Goal: Task Accomplishment & Management: Use online tool/utility

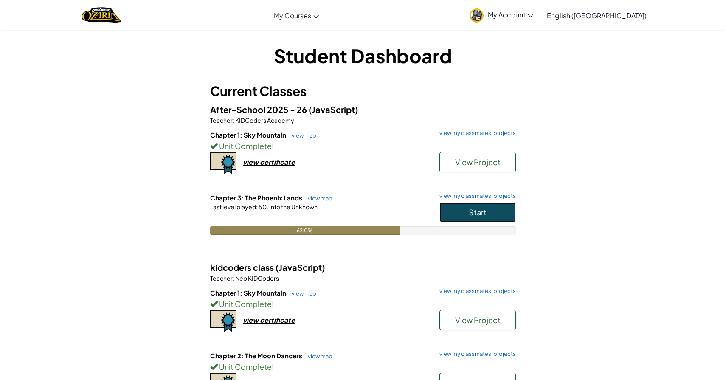
click at [461, 219] on button "Start" at bounding box center [478, 213] width 76 height 20
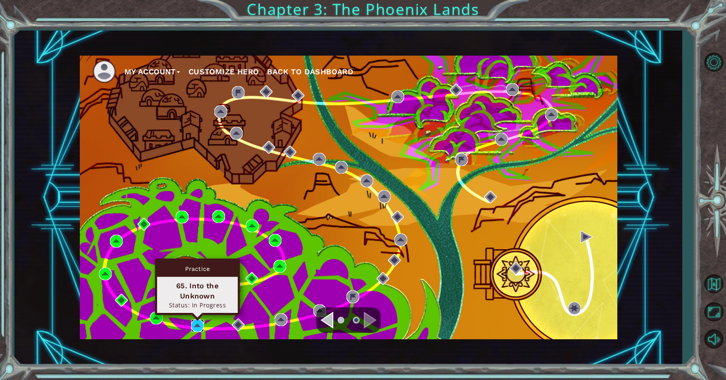
click at [196, 326] on img at bounding box center [197, 325] width 13 height 13
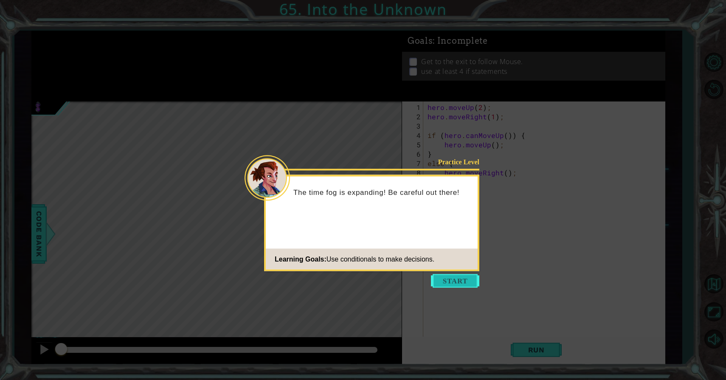
click at [443, 285] on button "Start" at bounding box center [455, 281] width 48 height 14
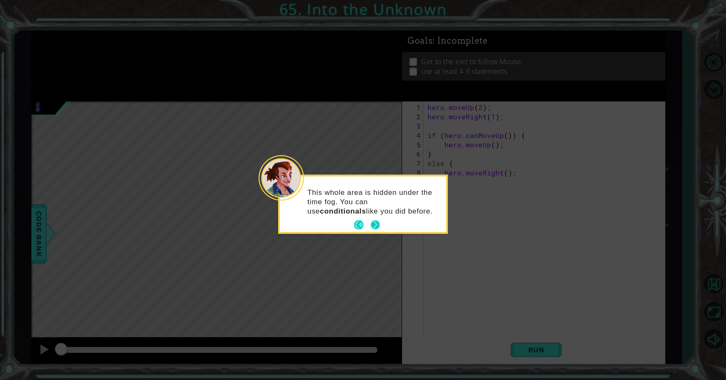
click at [379, 226] on button "Next" at bounding box center [376, 225] width 12 height 12
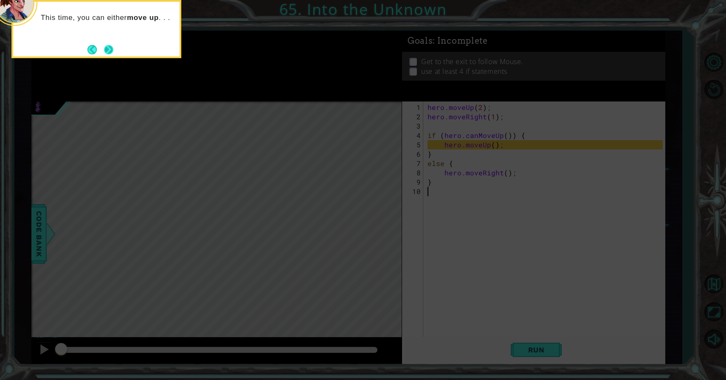
click at [109, 52] on button "Next" at bounding box center [108, 49] width 9 height 9
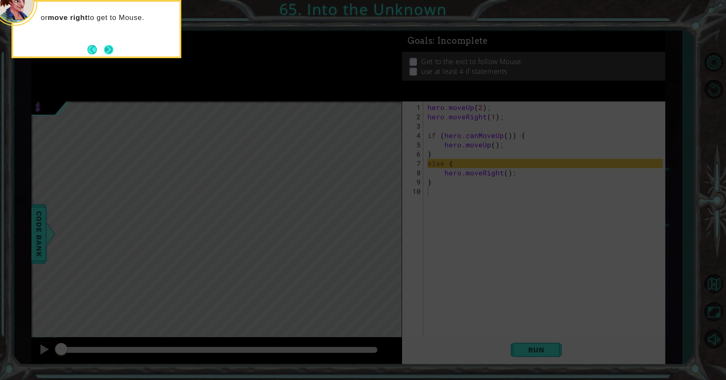
click at [110, 52] on button "Next" at bounding box center [109, 50] width 10 height 10
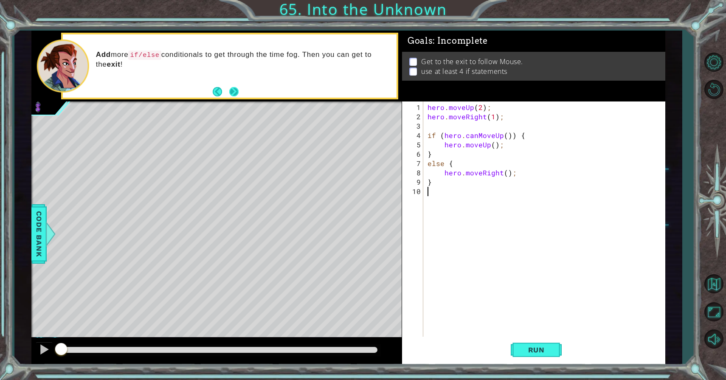
click at [234, 88] on button "Next" at bounding box center [234, 92] width 10 height 10
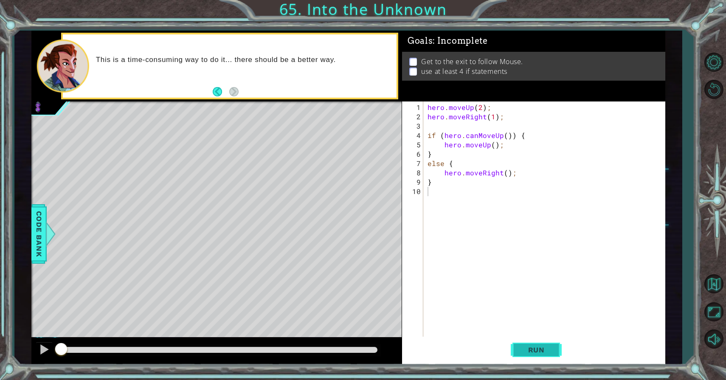
click at [520, 350] on span "Run" at bounding box center [537, 350] width 34 height 8
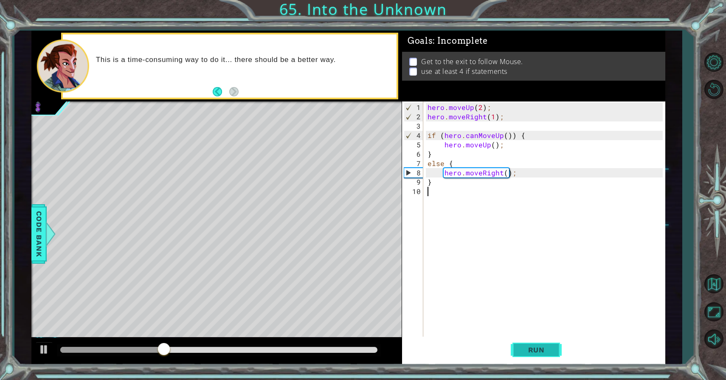
click at [536, 345] on button "Run" at bounding box center [536, 350] width 51 height 26
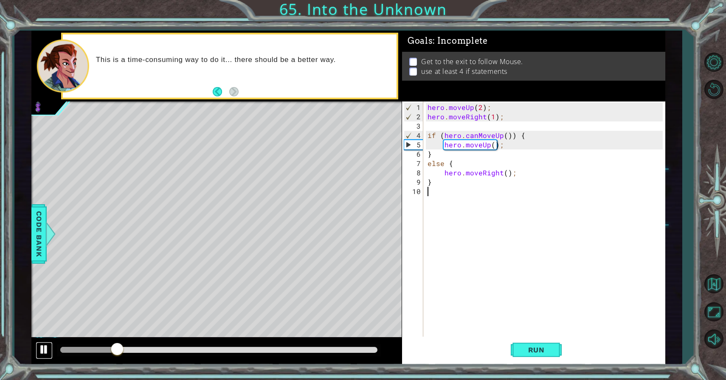
click at [45, 347] on div at bounding box center [44, 349] width 11 height 11
click at [495, 148] on div "hero . moveUp ( 2 ) ; hero . moveRight ( 1 ) ; if ( hero . canMoveUp ( )) { her…" at bounding box center [546, 234] width 241 height 262
type textarea "hero.moveUp(2);"
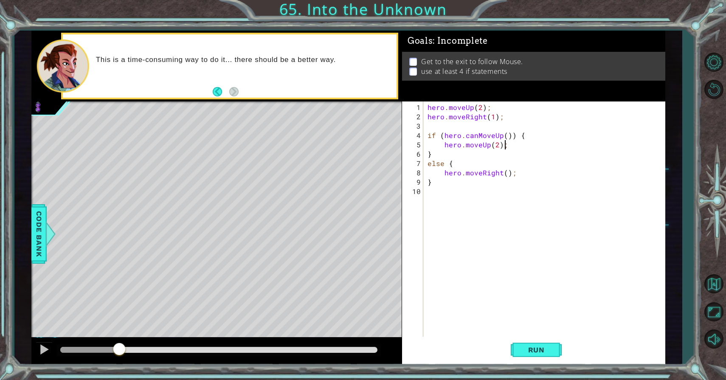
click at [512, 147] on div "hero . moveUp ( 2 ) ; hero . moveRight ( 1 ) ; if ( hero . canMoveUp ( )) { her…" at bounding box center [546, 234] width 241 height 262
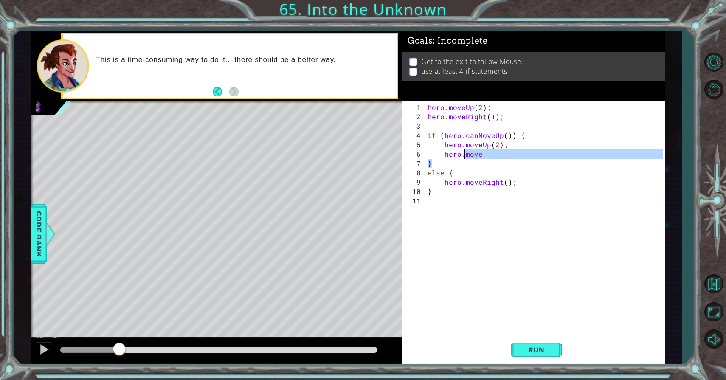
drag, startPoint x: 490, startPoint y: 161, endPoint x: 465, endPoint y: 155, distance: 25.3
click at [465, 155] on div "hero . moveUp ( 2 ) ; hero . moveRight ( 1 ) ; if ( hero . canMoveUp ( )) { her…" at bounding box center [546, 229] width 241 height 252
click at [485, 155] on div "hero . moveUp ( 2 ) ; hero . moveRight ( 1 ) ; if ( hero . canMoveUp ( )) { her…" at bounding box center [546, 229] width 241 height 252
type textarea "hero.move"
drag, startPoint x: 485, startPoint y: 155, endPoint x: 447, endPoint y: 153, distance: 37.9
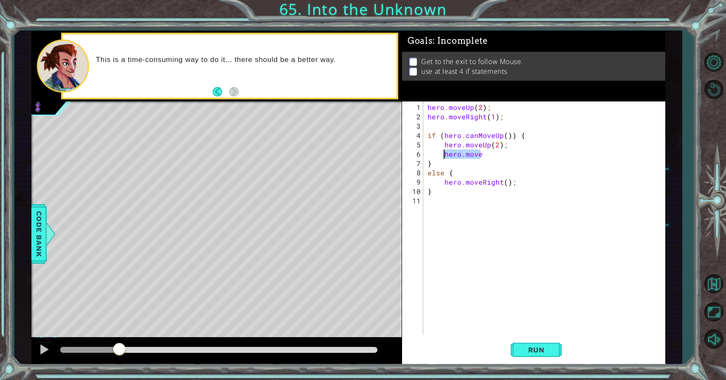
click at [447, 153] on div "hero . moveUp ( 2 ) ; hero . moveRight ( 1 ) ; if ( hero . canMoveUp ( )) { her…" at bounding box center [546, 229] width 241 height 252
click at [518, 346] on button "Run" at bounding box center [536, 350] width 51 height 26
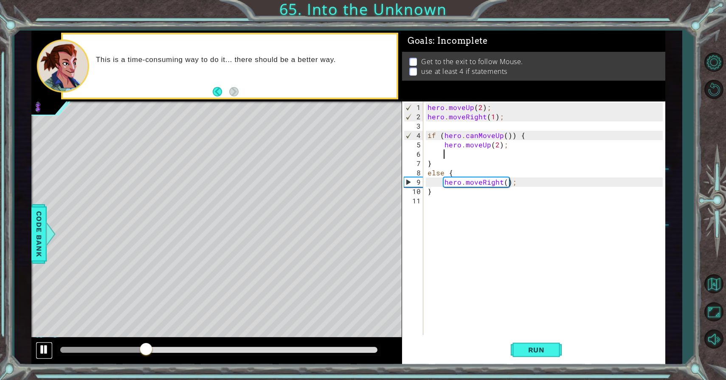
click at [45, 346] on div at bounding box center [44, 349] width 11 height 11
click at [431, 208] on div "hero . moveUp ( 2 ) ; hero . moveRight ( 1 ) ; if ( hero . canMoveUp ( )) { her…" at bounding box center [546, 229] width 241 height 252
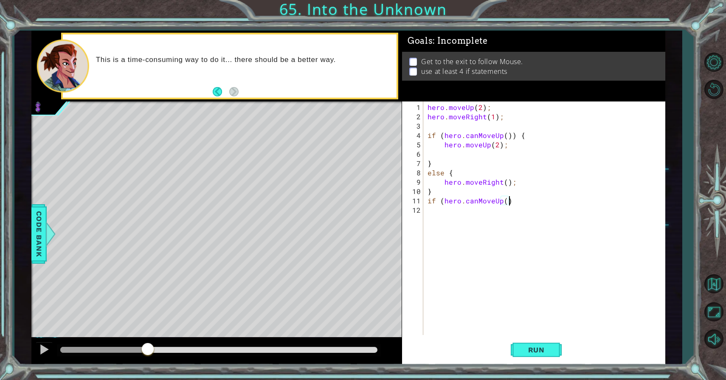
scroll to position [0, 5]
type textarea "if (hero.canMoveUp()) {"
type textarea "hero.moveUp();"
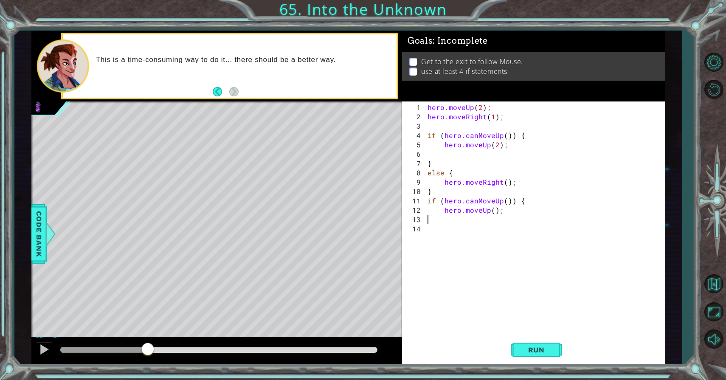
type textarea "}"
type textarea "else {"
type textarea "hero.moveRight();"
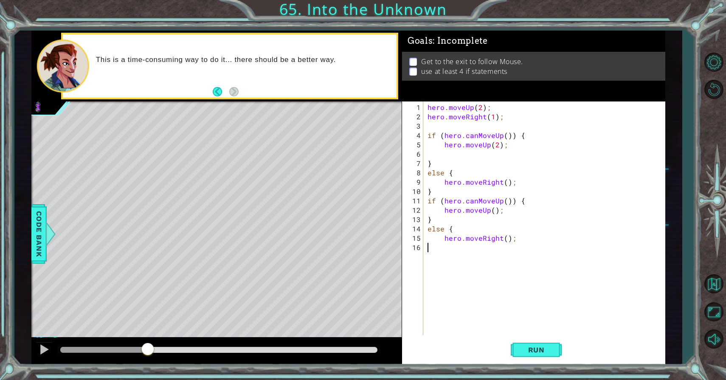
click at [452, 249] on div "hero . moveUp ( 2 ) ; hero . moveRight ( 1 ) ; if ( hero . canMoveUp ( )) { her…" at bounding box center [546, 229] width 241 height 252
type textarea "}"
click at [524, 348] on span "Run" at bounding box center [537, 350] width 34 height 8
drag, startPoint x: 82, startPoint y: 351, endPoint x: 65, endPoint y: 349, distance: 17.6
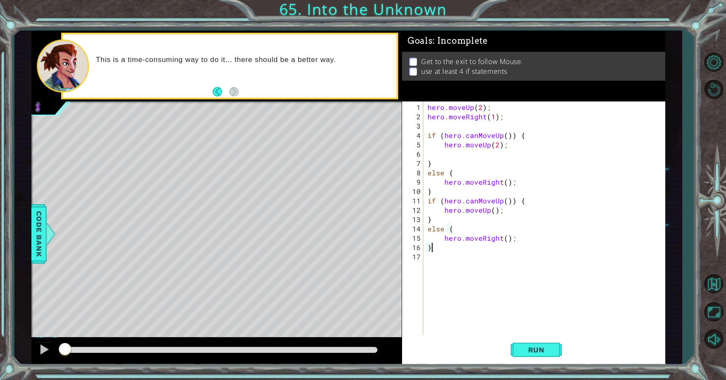
click at [65, 348] on div at bounding box center [64, 349] width 15 height 15
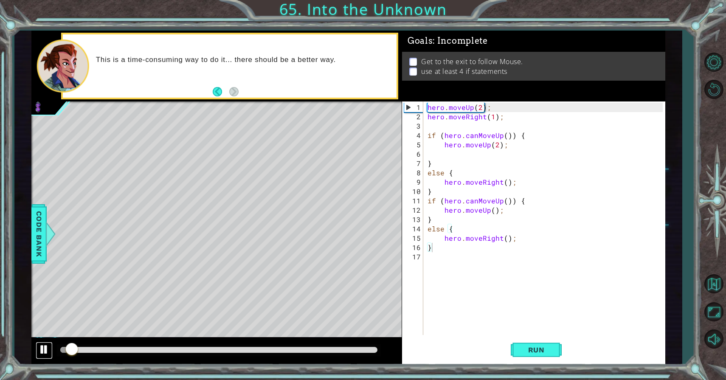
click at [46, 351] on div at bounding box center [44, 349] width 11 height 11
click at [556, 357] on button "Run" at bounding box center [536, 350] width 51 height 26
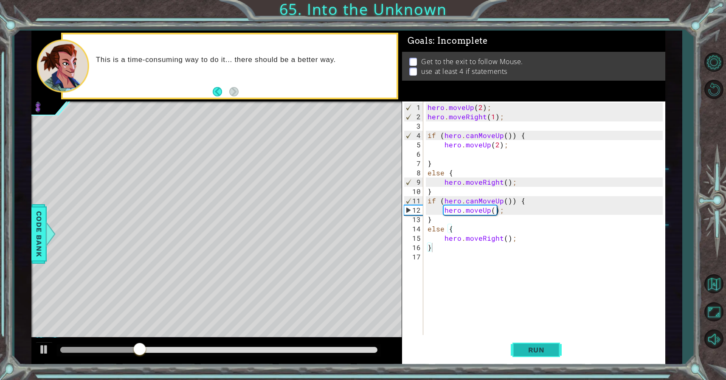
click at [542, 356] on button "Run" at bounding box center [536, 350] width 51 height 26
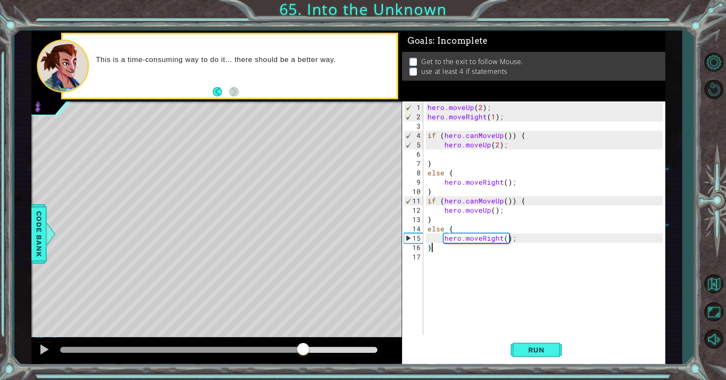
drag, startPoint x: 336, startPoint y: 347, endPoint x: 210, endPoint y: 348, distance: 125.3
click at [210, 348] on div at bounding box center [181, 350] width 243 height 6
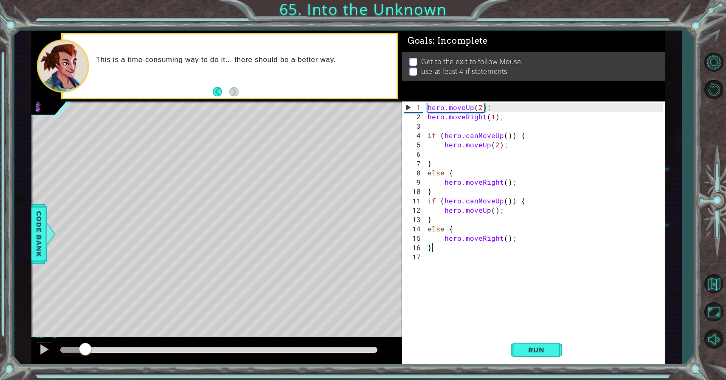
drag, startPoint x: 210, startPoint y: 348, endPoint x: 84, endPoint y: 353, distance: 126.7
click at [84, 353] on div at bounding box center [72, 350] width 25 height 6
click at [46, 349] on div at bounding box center [44, 349] width 11 height 11
click at [498, 149] on div "hero . moveUp ( 2 ) ; hero . moveRight ( 1 ) ; if ( hero . canMoveUp ( )) { her…" at bounding box center [546, 229] width 241 height 252
click at [498, 145] on div "hero . moveUp ( 2 ) ; hero . moveRight ( 1 ) ; if ( hero . canMoveUp ( )) { her…" at bounding box center [546, 229] width 241 height 252
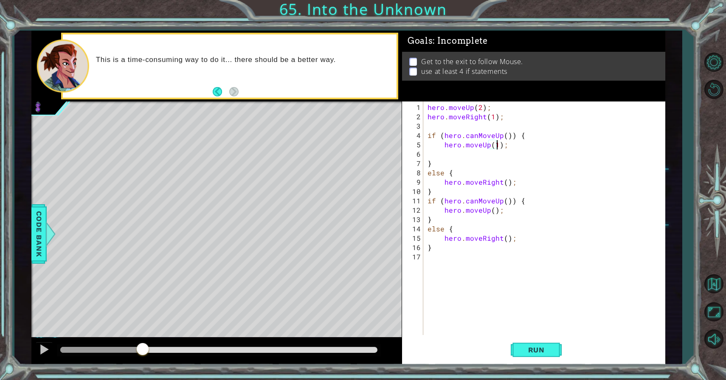
scroll to position [0, 4]
type textarea "hero.moveUp(1);"
click at [43, 355] on div at bounding box center [44, 349] width 11 height 11
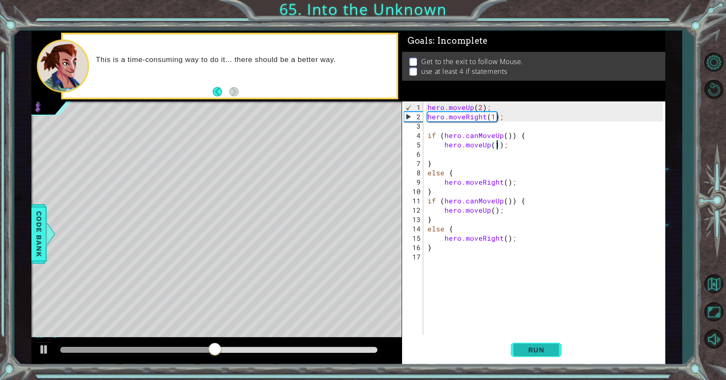
click at [523, 350] on span "Run" at bounding box center [537, 350] width 34 height 8
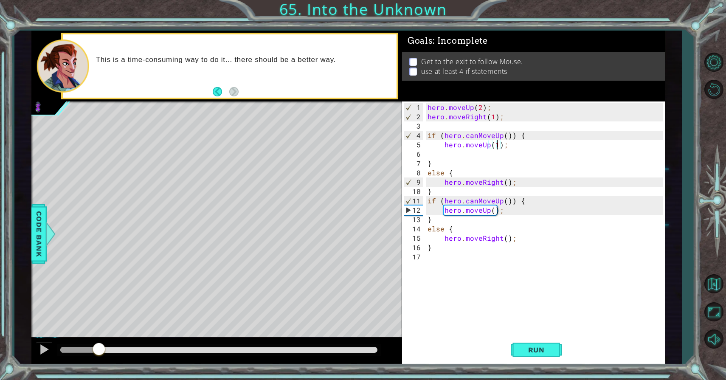
drag, startPoint x: 81, startPoint y: 353, endPoint x: 99, endPoint y: 357, distance: 18.3
click at [99, 357] on div at bounding box center [98, 349] width 15 height 15
click at [42, 351] on div at bounding box center [44, 349] width 11 height 11
click at [458, 268] on div "hero . moveUp ( 2 ) ; hero . moveRight ( 1 ) ; if ( hero . canMoveUp ( )) { her…" at bounding box center [546, 229] width 241 height 252
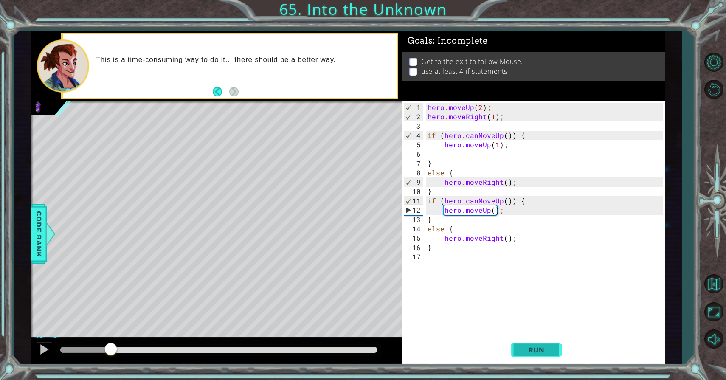
click at [525, 356] on button "Run" at bounding box center [536, 350] width 51 height 26
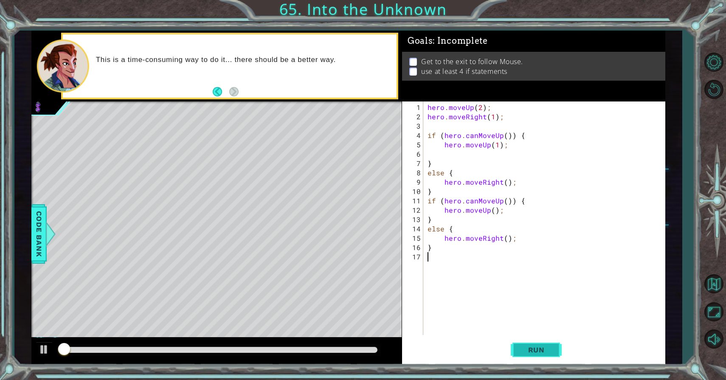
click at [525, 356] on button "Run" at bounding box center [536, 350] width 51 height 26
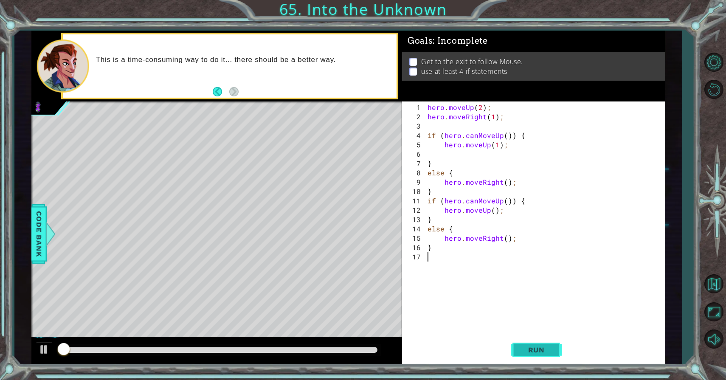
click at [525, 356] on button "Run" at bounding box center [536, 350] width 51 height 26
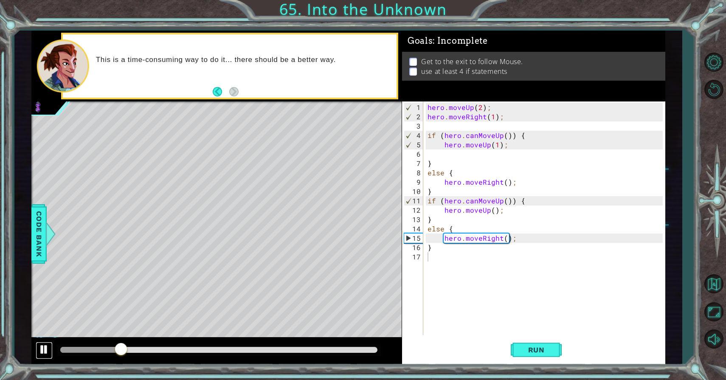
click at [43, 351] on div at bounding box center [44, 349] width 11 height 11
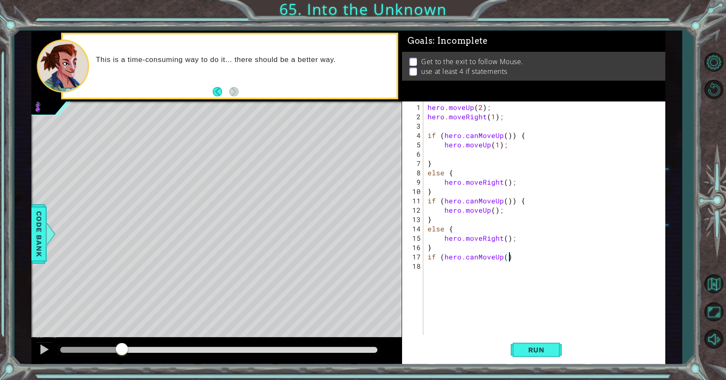
scroll to position [0, 5]
type textarea "if (hero.canMoveUp()) {"
type textarea "hero.moveUp()) {"
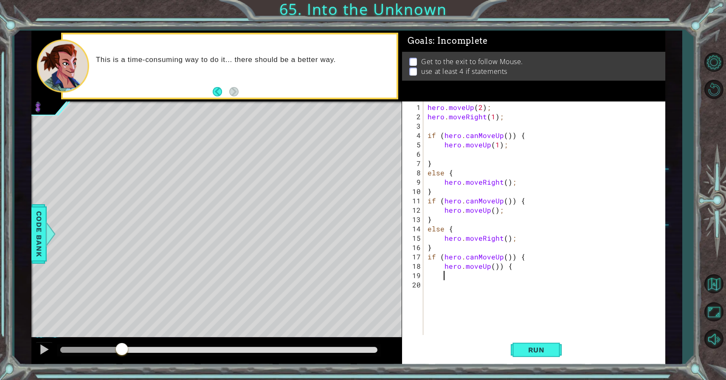
drag, startPoint x: 517, startPoint y: 271, endPoint x: 489, endPoint y: 271, distance: 28.9
click at [489, 271] on div "hero . moveUp ( 2 ) ; hero . moveRight ( 1 ) ; if ( hero . canMoveUp ( )) { her…" at bounding box center [546, 229] width 241 height 252
click at [520, 270] on div "hero . moveUp ( 2 ) ; hero . moveRight ( 1 ) ; if ( hero . canMoveUp ( )) { her…" at bounding box center [546, 229] width 241 height 252
click at [512, 266] on div "hero . moveUp ( 2 ) ; hero . moveRight ( 1 ) ; if ( hero . canMoveUp ( )) { her…" at bounding box center [546, 229] width 241 height 252
type textarea "hero.moveUp();"
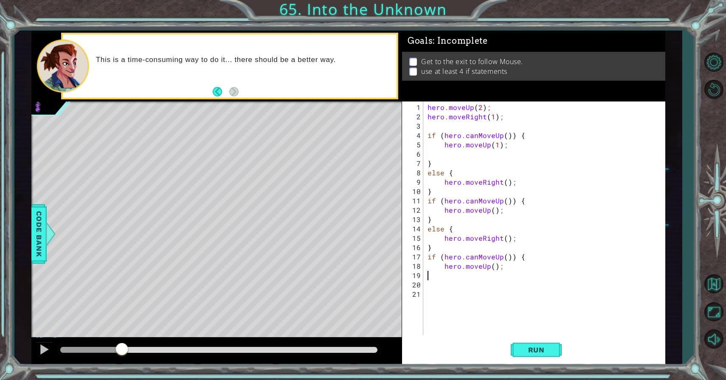
scroll to position [0, 0]
type textarea "}"
click at [435, 289] on div "hero . moveUp ( 2 ) ; hero . moveRight ( 1 ) ; if ( hero . canMoveUp ( )) { her…" at bounding box center [546, 229] width 241 height 252
click at [430, 286] on div "hero . moveUp ( 2 ) ; hero . moveRight ( 1 ) ; if ( hero . canMoveUp ( )) { her…" at bounding box center [546, 229] width 241 height 252
type textarea "E"
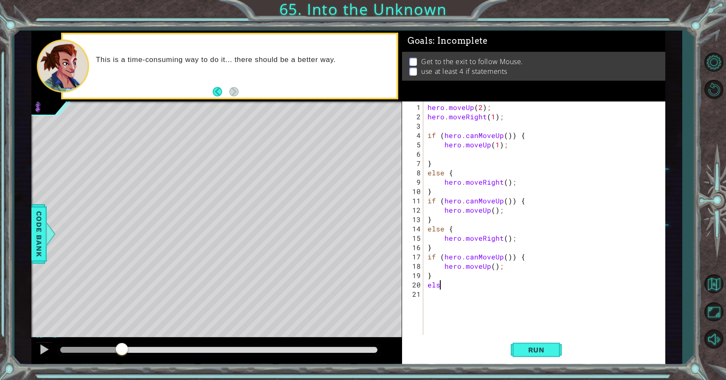
scroll to position [0, 1]
type textarea "else {"
type textarea "hero.moveRight();"
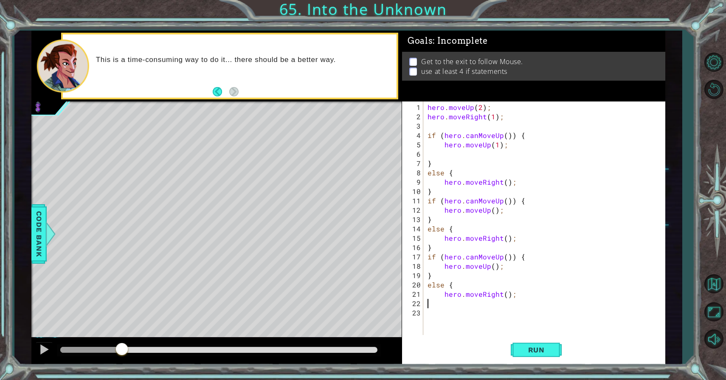
type textarea "}"
click at [437, 318] on div "hero . moveUp ( 2 ) ; hero . moveRight ( 1 ) ; if ( hero . canMoveUp ( )) { her…" at bounding box center [546, 229] width 241 height 252
click at [523, 350] on span "Run" at bounding box center [537, 350] width 34 height 8
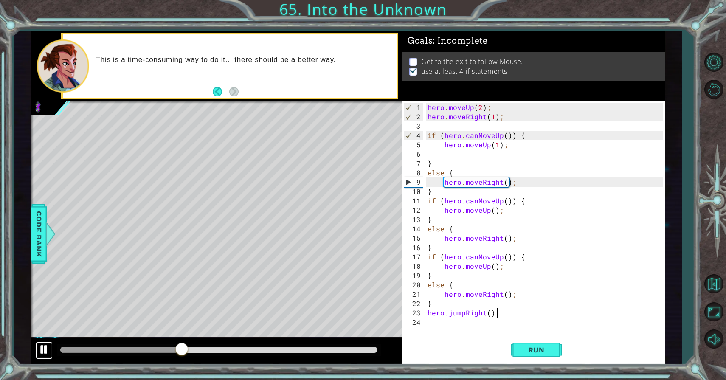
click at [48, 346] on div at bounding box center [44, 349] width 11 height 11
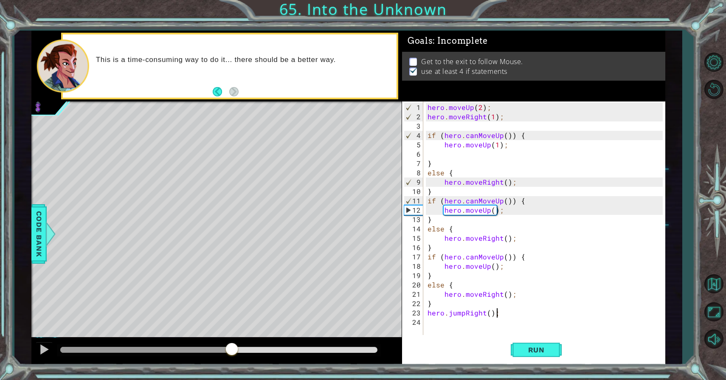
drag, startPoint x: 184, startPoint y: 346, endPoint x: 231, endPoint y: 356, distance: 48.2
click at [231, 356] on div at bounding box center [231, 349] width 15 height 15
click at [524, 350] on span "Run" at bounding box center [537, 350] width 34 height 8
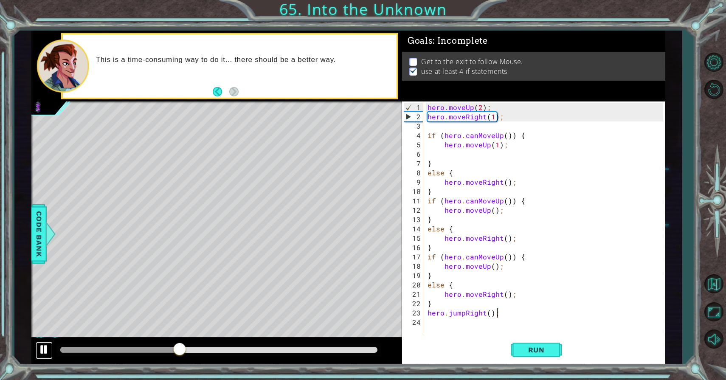
click at [44, 348] on div at bounding box center [44, 349] width 11 height 11
drag, startPoint x: 186, startPoint y: 349, endPoint x: 165, endPoint y: 342, distance: 22.0
click at [165, 342] on div at bounding box center [216, 351] width 370 height 27
click at [509, 270] on div "hero . moveUp ( 2 ) ; hero . moveRight ( 1 ) ; if ( hero . canMoveUp ( )) { her…" at bounding box center [546, 229] width 241 height 252
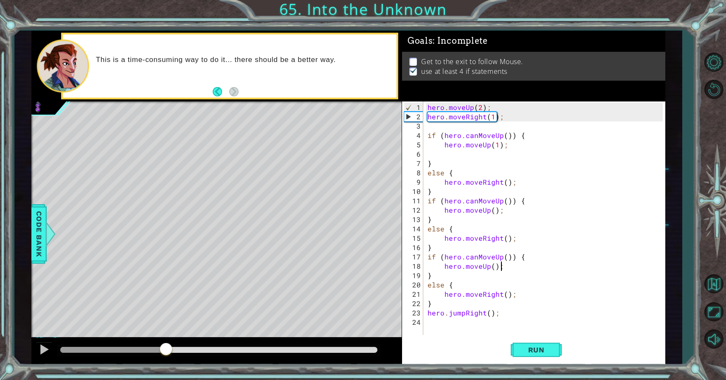
click at [506, 266] on div "hero . moveUp ( 2 ) ; hero . moveRight ( 1 ) ; if ( hero . canMoveUp ( )) { her…" at bounding box center [546, 229] width 241 height 252
type textarea "hero.moveUp();"
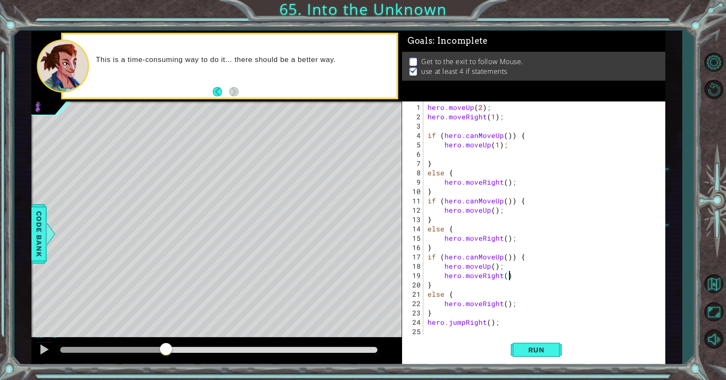
scroll to position [0, 5]
type textarea "hero.moveRight();"
click at [523, 352] on span "Run" at bounding box center [537, 350] width 34 height 8
drag, startPoint x: 133, startPoint y: 349, endPoint x: 34, endPoint y: 356, distance: 98.4
click at [34, 356] on div at bounding box center [216, 351] width 370 height 27
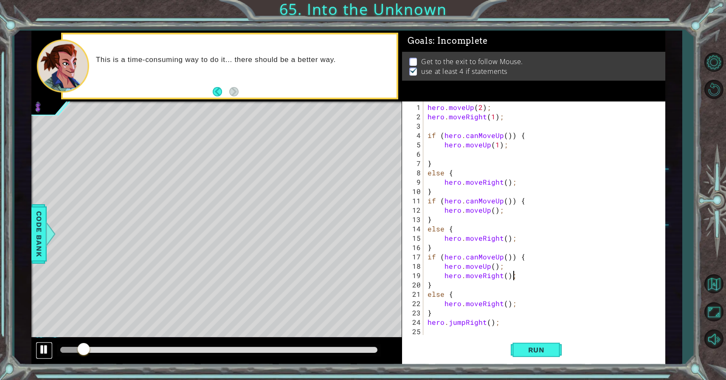
click at [43, 350] on div at bounding box center [44, 349] width 11 height 11
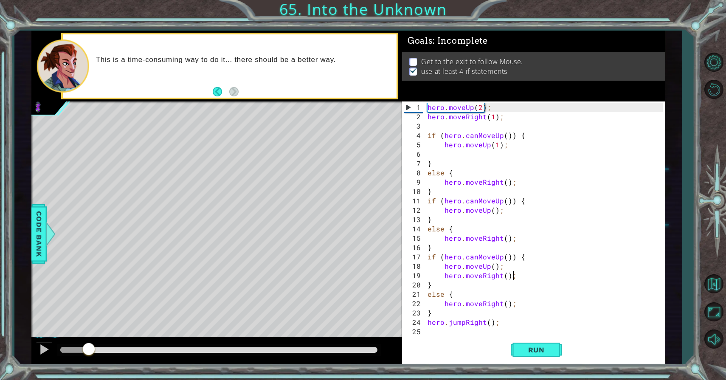
click at [520, 307] on div "hero . moveUp ( 2 ) ; hero . moveRight ( 1 ) ; if ( hero . canMoveUp ( )) { her…" at bounding box center [546, 229] width 241 height 252
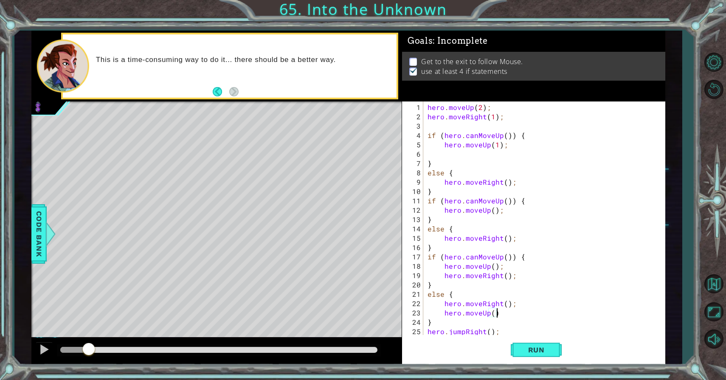
scroll to position [0, 4]
type textarea "hero.moveUp();"
click at [534, 350] on span "Run" at bounding box center [537, 350] width 34 height 8
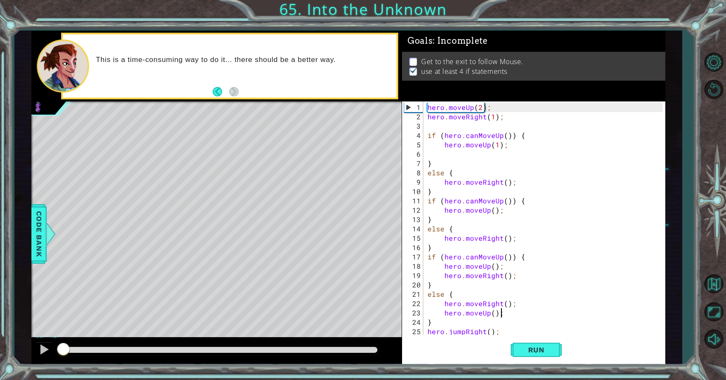
click at [42, 331] on div "methods hero moveUp() moveDown() moveLeft() moveRight() sneakUp() sneakDown() s…" at bounding box center [348, 198] width 634 height 335
click at [535, 350] on span "Run" at bounding box center [537, 350] width 34 height 8
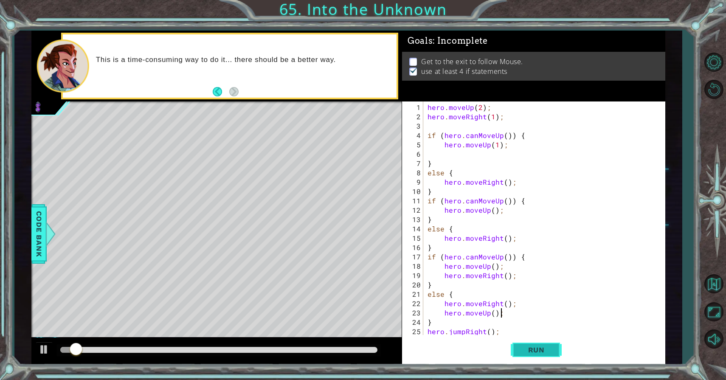
click at [535, 350] on span "Run" at bounding box center [537, 350] width 34 height 8
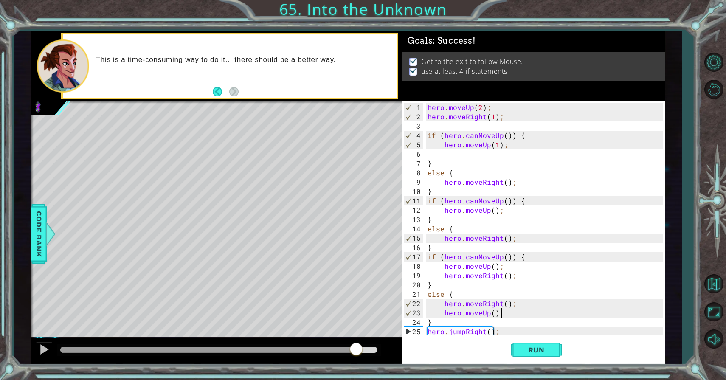
drag, startPoint x: 212, startPoint y: 348, endPoint x: 356, endPoint y: 348, distance: 144.4
click at [356, 348] on div at bounding box center [208, 350] width 296 height 6
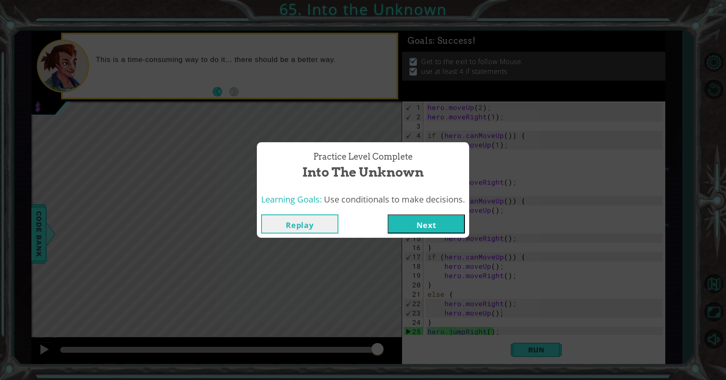
click at [420, 228] on button "Next" at bounding box center [426, 224] width 77 height 19
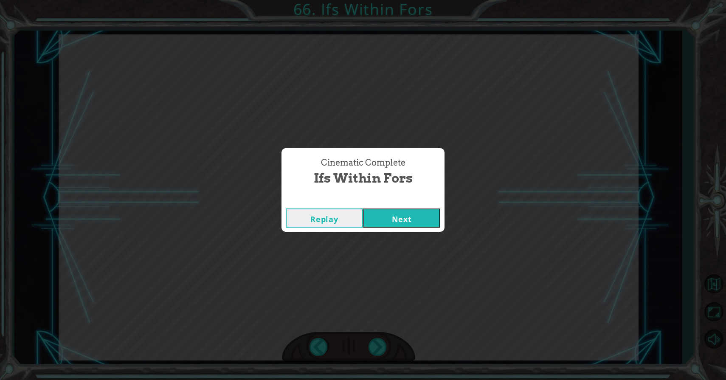
click at [419, 216] on button "Next" at bounding box center [401, 218] width 77 height 19
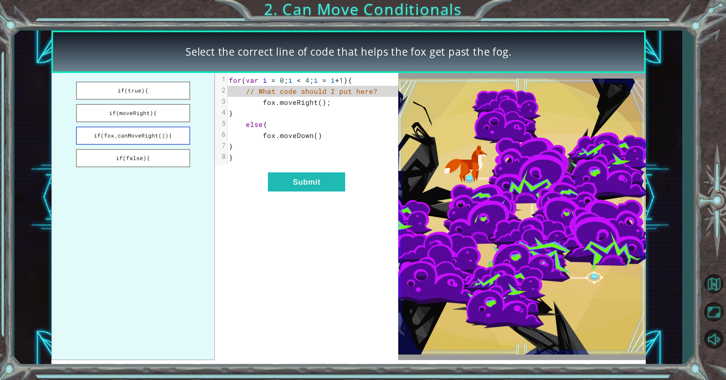
click at [174, 138] on button "if(fox.canMoveRight()){" at bounding box center [133, 136] width 114 height 18
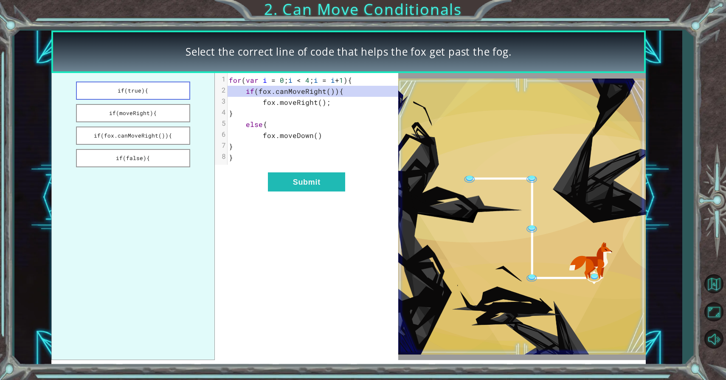
click at [163, 93] on button "if(true){" at bounding box center [133, 91] width 114 height 18
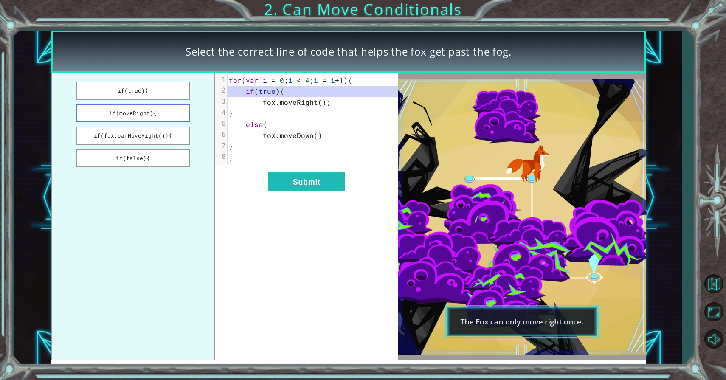
click at [164, 118] on button "if(moveRight){" at bounding box center [133, 113] width 114 height 18
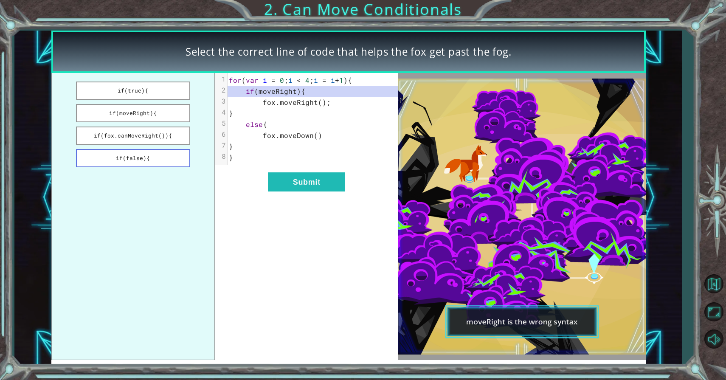
click at [162, 161] on button "if(false){" at bounding box center [133, 158] width 114 height 18
click at [155, 136] on button "if(fox.canMoveRight()){" at bounding box center [133, 136] width 114 height 18
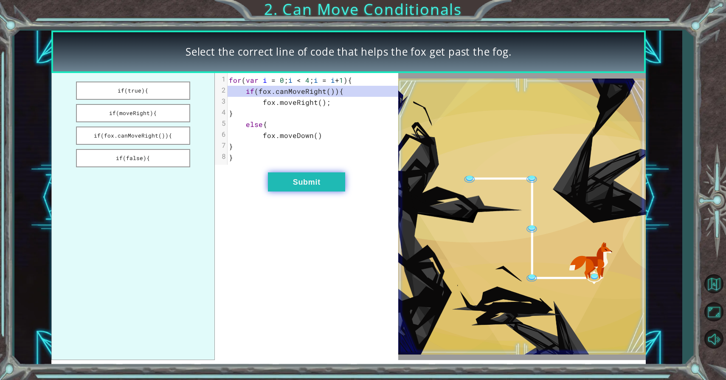
click at [318, 187] on button "Submit" at bounding box center [306, 181] width 77 height 19
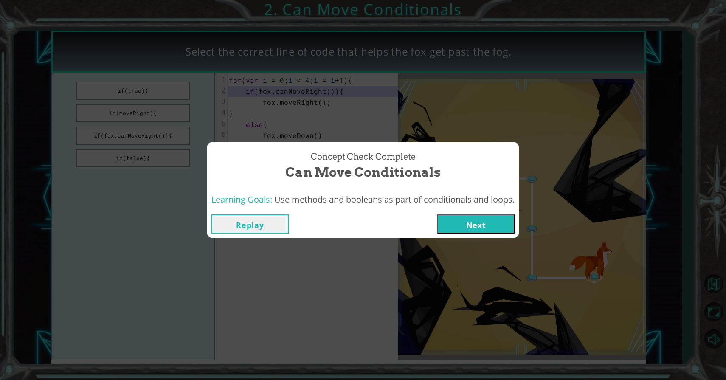
click at [469, 223] on button "Next" at bounding box center [476, 224] width 77 height 19
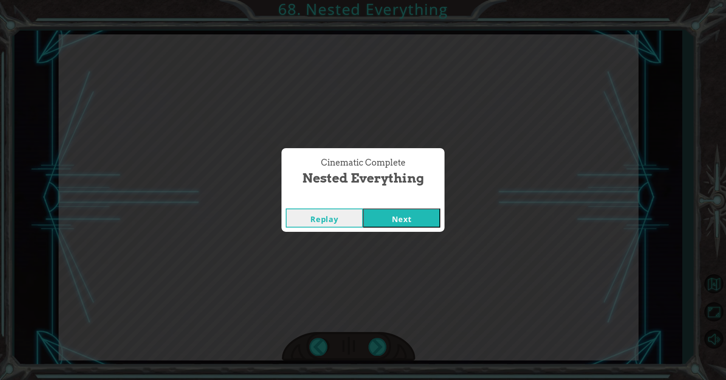
click at [428, 225] on button "Next" at bounding box center [401, 218] width 77 height 19
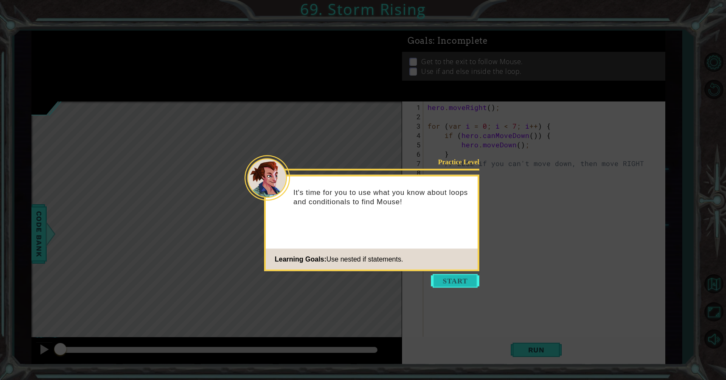
click at [449, 282] on button "Start" at bounding box center [455, 281] width 48 height 14
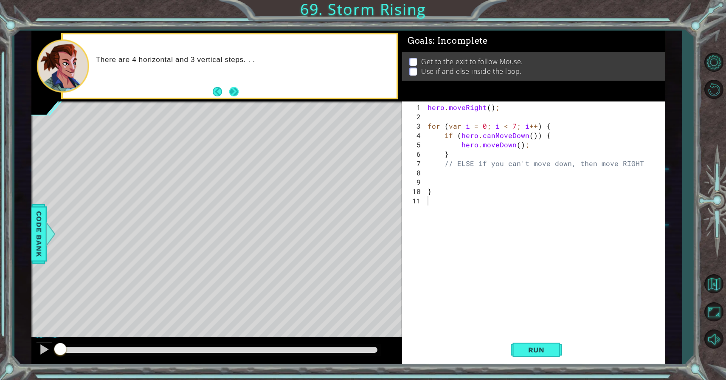
click at [235, 91] on button "Next" at bounding box center [234, 92] width 10 height 10
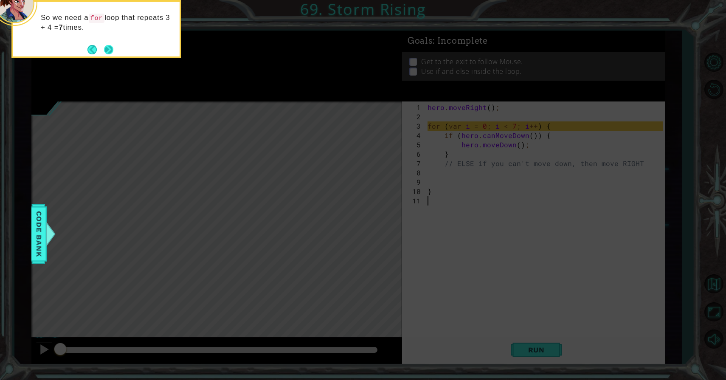
click at [112, 47] on button "Next" at bounding box center [108, 49] width 15 height 15
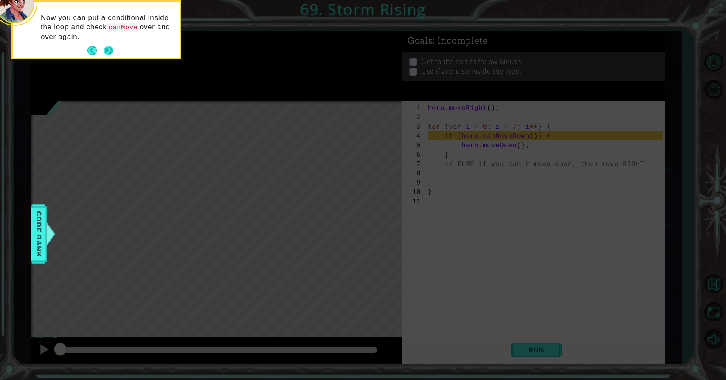
click at [113, 49] on button "Next" at bounding box center [109, 51] width 10 height 10
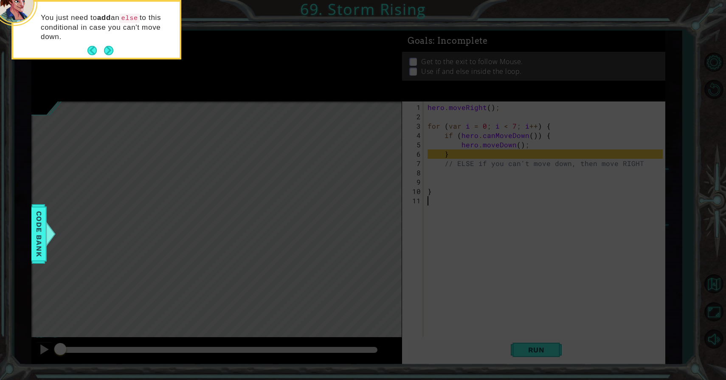
click at [113, 49] on button "Next" at bounding box center [108, 50] width 9 height 9
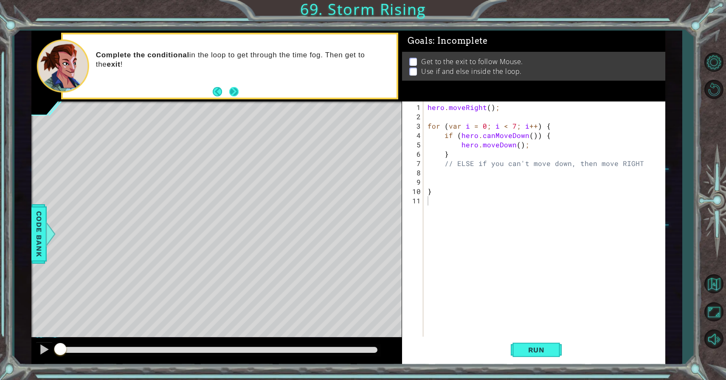
click at [235, 90] on button "Next" at bounding box center [234, 92] width 10 height 10
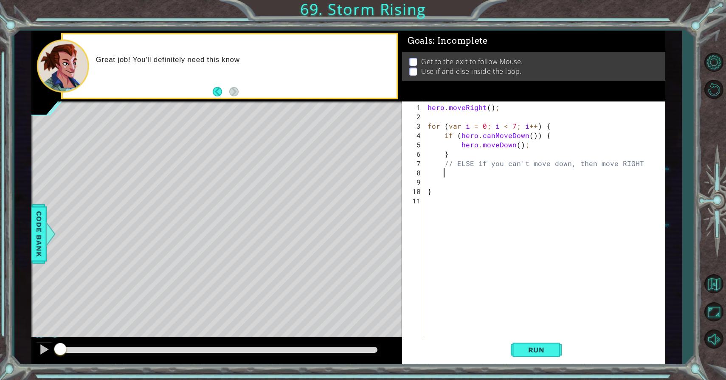
click at [481, 176] on div "hero . moveRight ( ) ; for ( var i = 0 ; i < 7 ; i ++ ) { if ( hero . canMoveDo…" at bounding box center [546, 234] width 241 height 262
click at [46, 231] on div at bounding box center [50, 233] width 11 height 25
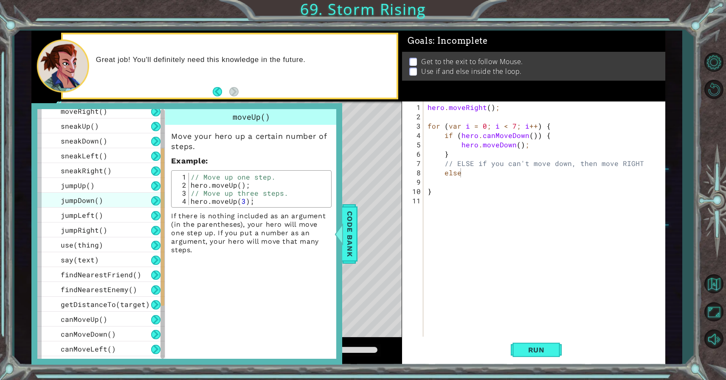
scroll to position [211, 0]
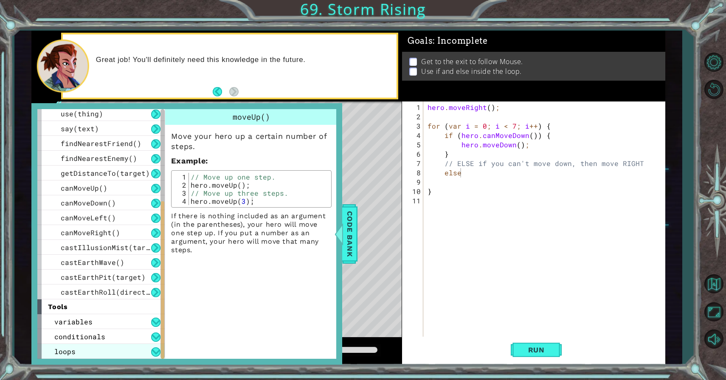
click at [79, 349] on div "loops" at bounding box center [100, 351] width 127 height 15
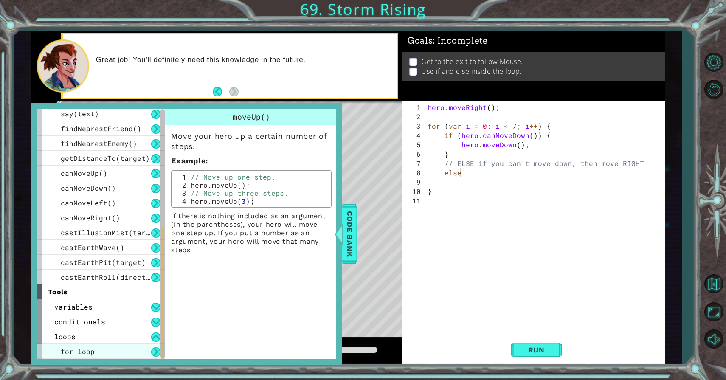
click at [79, 345] on div "for loop" at bounding box center [100, 351] width 127 height 15
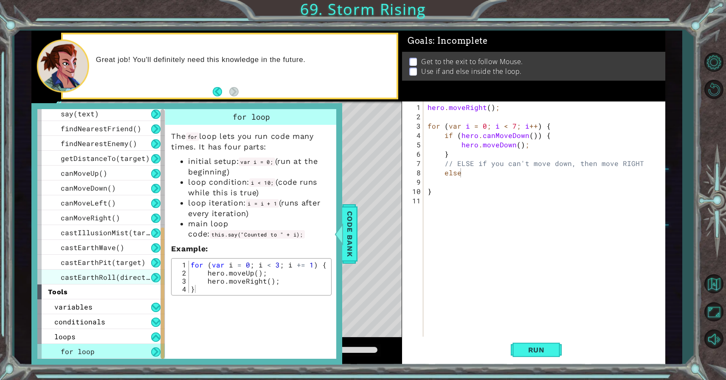
click at [121, 274] on span "castEarthRoll(direction)" at bounding box center [112, 277] width 102 height 9
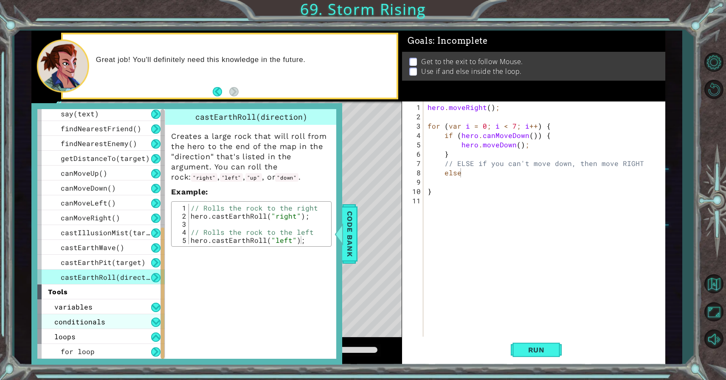
click at [124, 318] on div "conditionals" at bounding box center [100, 321] width 127 height 15
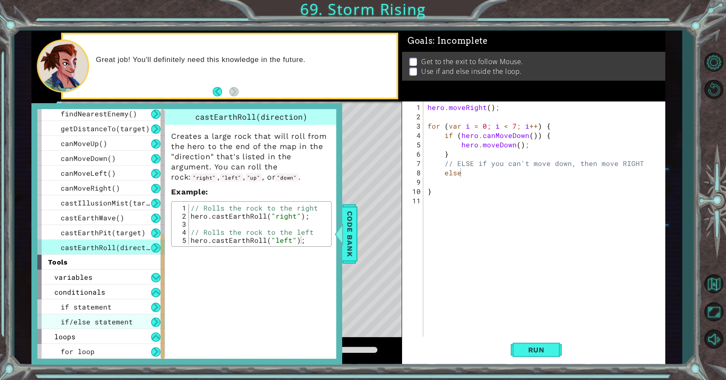
click at [124, 319] on span "if/else statement" at bounding box center [97, 321] width 72 height 9
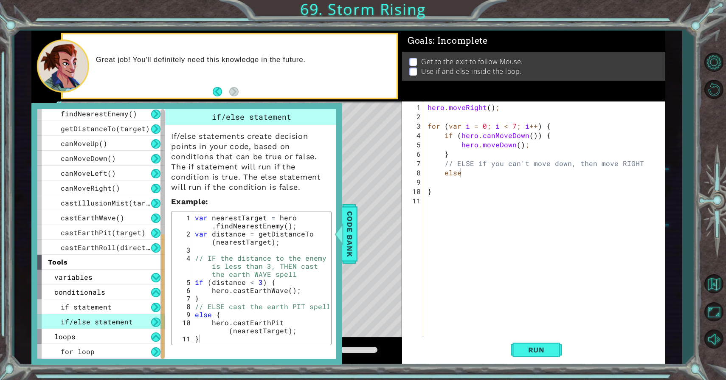
click at [485, 175] on div "hero . moveRight ( ) ; for ( var i = 0 ; i < 7 ; i ++ ) { if ( hero . canMoveDo…" at bounding box center [546, 234] width 241 height 262
type textarea "else {"
type textarea "hero.moveRight();"
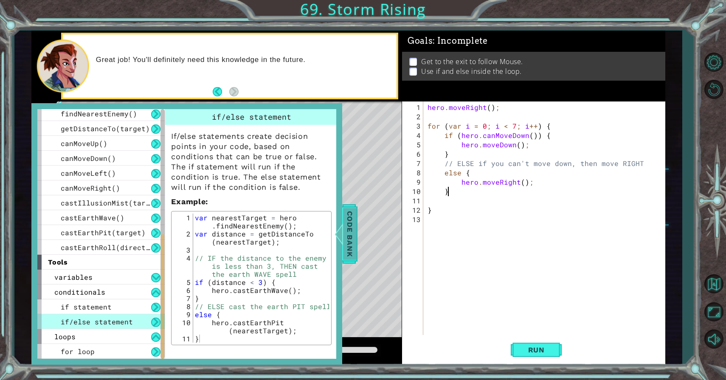
scroll to position [0, 1]
type textarea "}"
click at [345, 238] on span "Code Bank" at bounding box center [350, 234] width 14 height 52
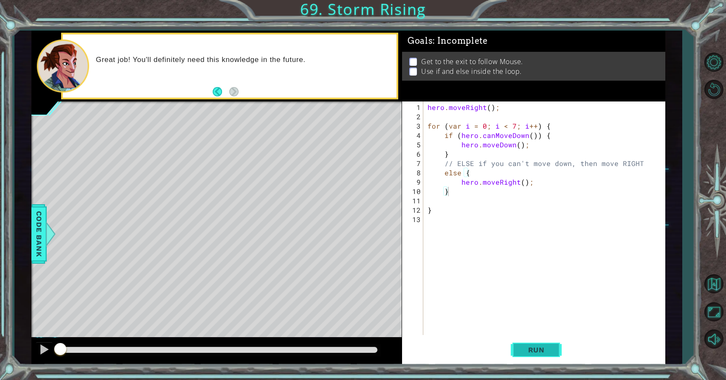
click at [534, 344] on button "Run" at bounding box center [536, 350] width 51 height 26
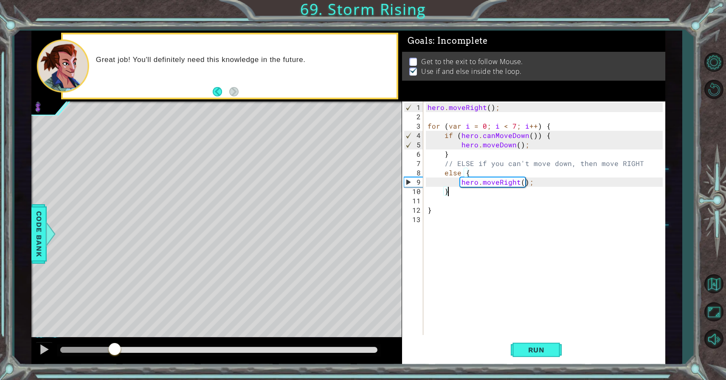
drag, startPoint x: 86, startPoint y: 350, endPoint x: 115, endPoint y: 347, distance: 29.0
click at [115, 347] on div at bounding box center [114, 349] width 15 height 15
click at [48, 352] on div at bounding box center [44, 349] width 11 height 11
click at [437, 219] on div "hero . moveRight ( ) ; for ( var i = 0 ; i < 7 ; i ++ ) { if ( hero . canMoveDo…" at bounding box center [546, 229] width 241 height 252
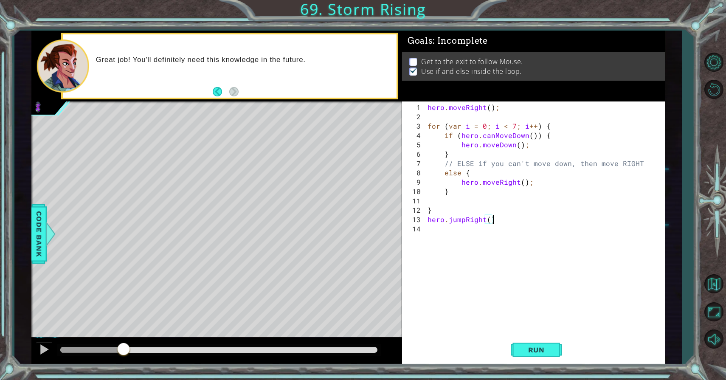
scroll to position [0, 4]
type textarea "hero.jumpRight();"
click at [546, 354] on span "Run" at bounding box center [537, 350] width 34 height 8
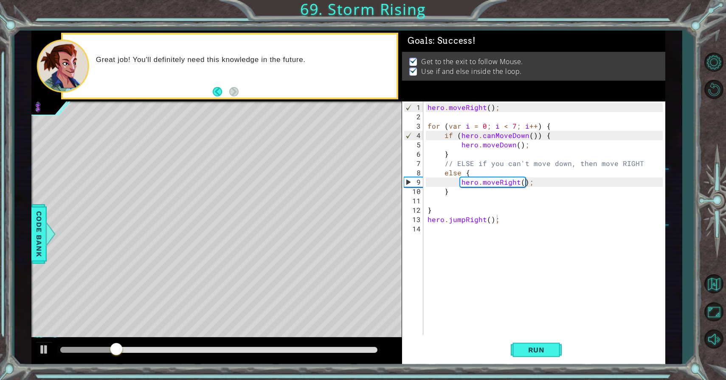
drag, startPoint x: 92, startPoint y: 345, endPoint x: 163, endPoint y: 346, distance: 70.5
click at [163, 346] on div at bounding box center [219, 351] width 324 height 12
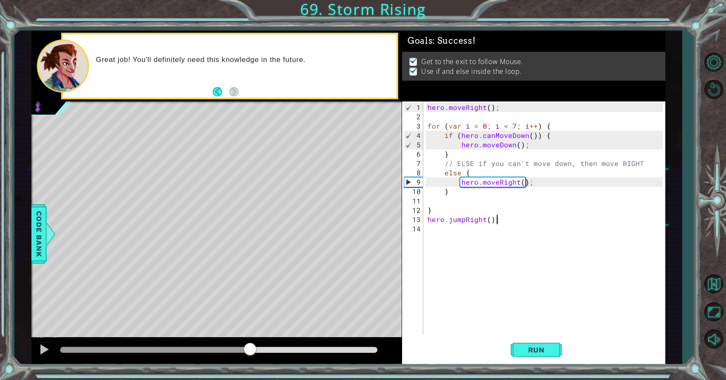
drag, startPoint x: 142, startPoint y: 347, endPoint x: 261, endPoint y: 350, distance: 119.0
click at [258, 350] on div at bounding box center [250, 349] width 15 height 15
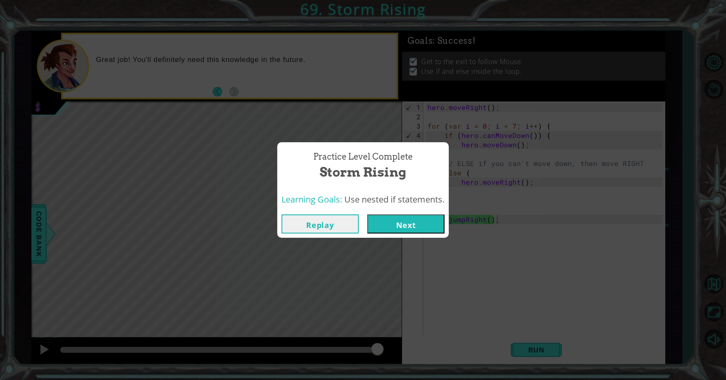
click at [397, 230] on button "Next" at bounding box center [405, 224] width 77 height 19
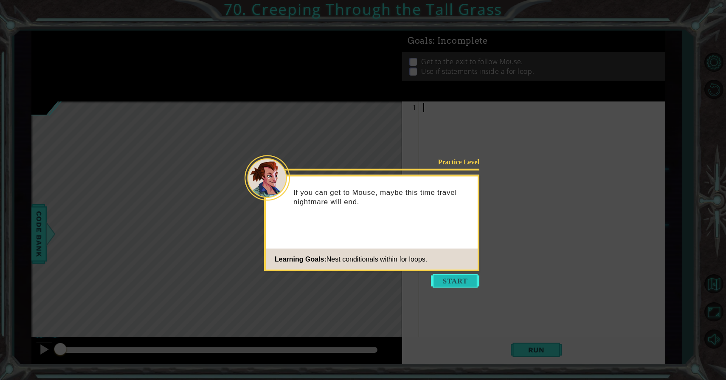
click at [469, 276] on button "Start" at bounding box center [455, 281] width 48 height 14
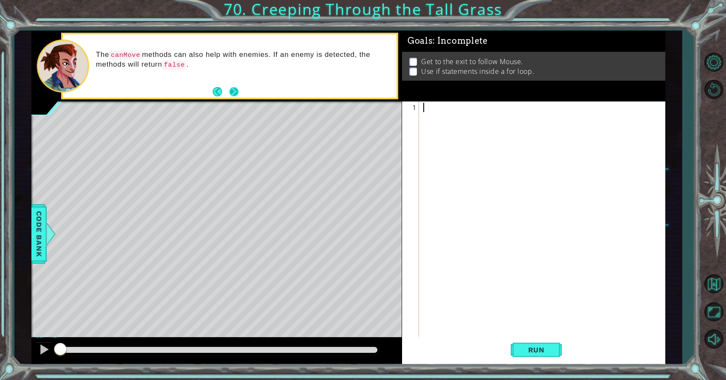
click at [232, 87] on button "Next" at bounding box center [234, 92] width 11 height 11
click at [232, 87] on button "Next" at bounding box center [233, 91] width 9 height 9
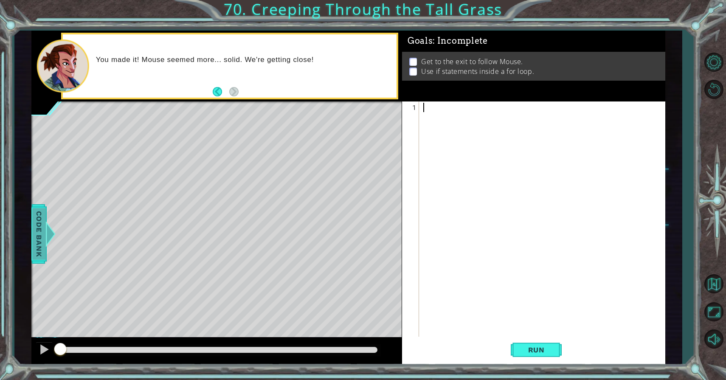
click at [44, 234] on span "Code Bank" at bounding box center [39, 234] width 14 height 52
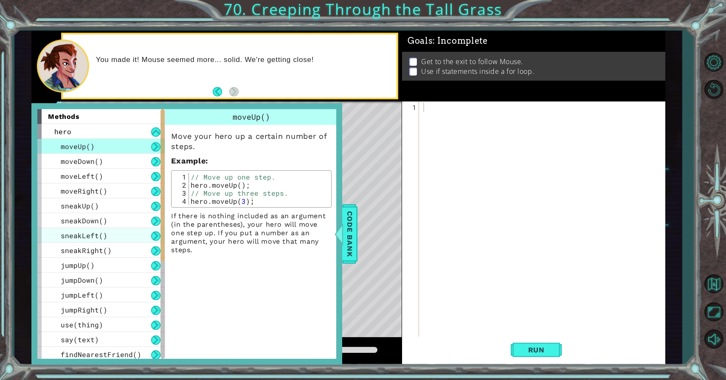
scroll to position [211, 0]
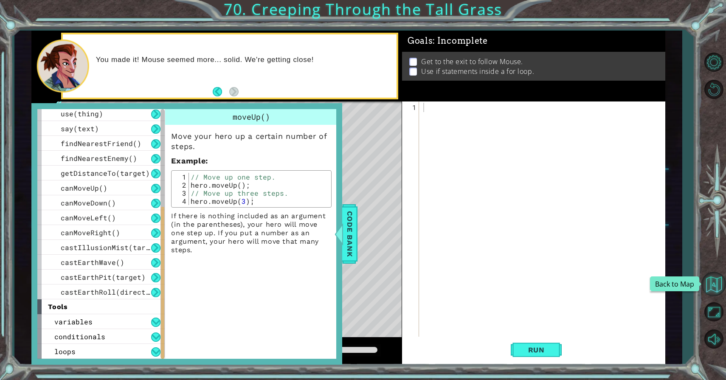
click at [711, 287] on button "Back to Map" at bounding box center [714, 284] width 25 height 25
